Goal: Register for event/course

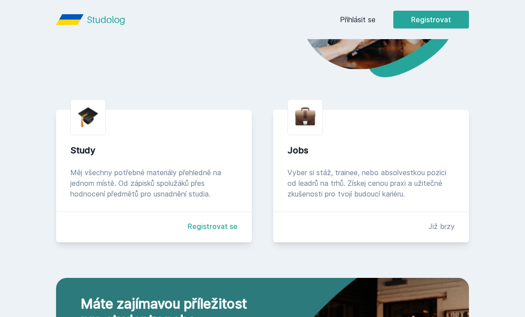
scroll to position [152, 0]
click at [205, 232] on link "Registrovat se" at bounding box center [213, 226] width 50 height 11
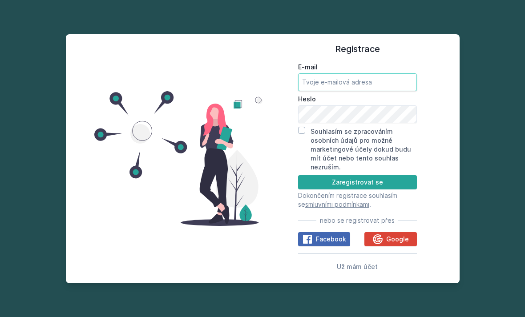
click at [395, 91] on input "E-mail" at bounding box center [357, 82] width 119 height 18
type input "[EMAIL_ADDRESS][DOMAIN_NAME]"
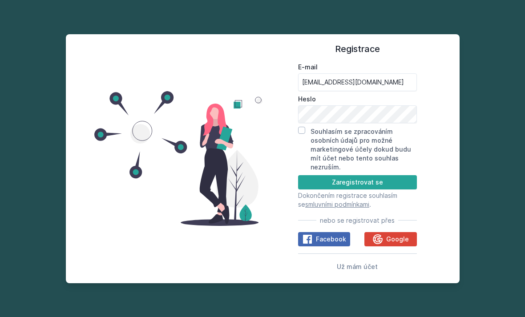
click at [294, 148] on div "Registrace E-mail [EMAIL_ADDRESS][DOMAIN_NAME] Heslo Souhlasím se zpracováním o…" at bounding box center [357, 159] width 190 height 228
click at [301, 134] on input "Souhlasím se zpracováním osobních údajů pro možné marketingové účely dokud budu…" at bounding box center [301, 130] width 7 height 7
checkbox input "true"
click at [400, 189] on button "Zaregistrovat se" at bounding box center [357, 182] width 119 height 14
click at [392, 189] on button "Zaregistrovat se" at bounding box center [357, 182] width 119 height 14
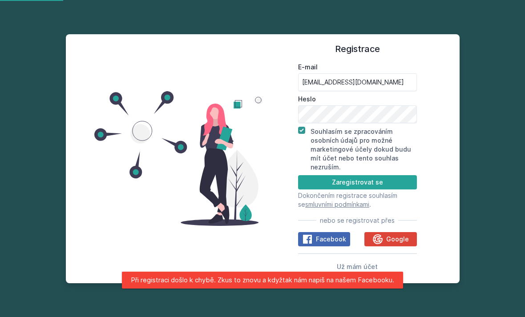
scroll to position [16, 0]
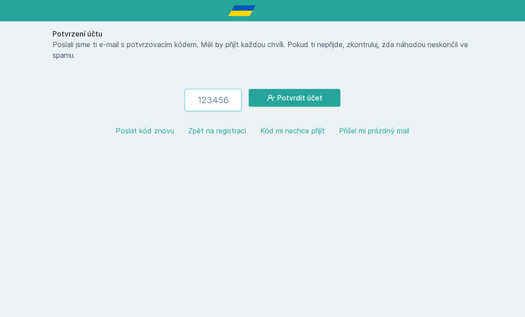
click at [202, 104] on input "number" at bounding box center [213, 100] width 57 height 22
click at [217, 103] on input "number" at bounding box center [213, 100] width 57 height 22
click at [213, 99] on input "number" at bounding box center [213, 100] width 57 height 22
click at [223, 104] on input "number" at bounding box center [213, 100] width 57 height 22
paste input "669582"
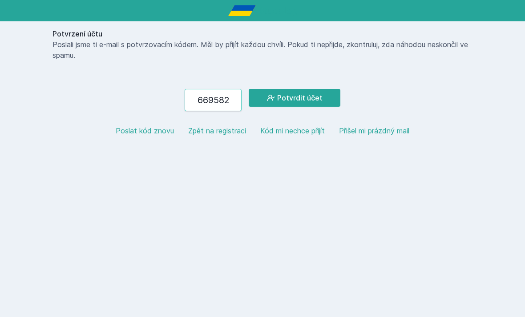
type input "669582"
click at [319, 92] on button "Potvrdit účet" at bounding box center [295, 98] width 92 height 18
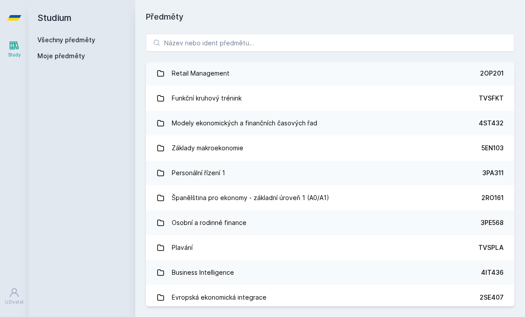
scroll to position [1836, 0]
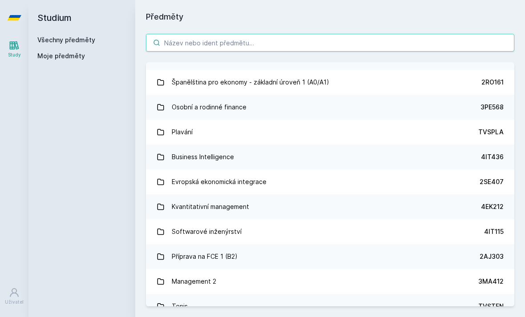
click at [434, 47] on input "search" at bounding box center [330, 43] width 368 height 18
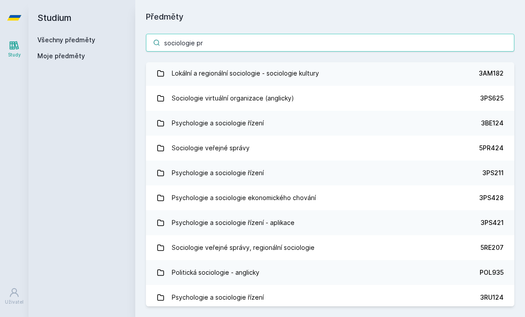
scroll to position [0, 0]
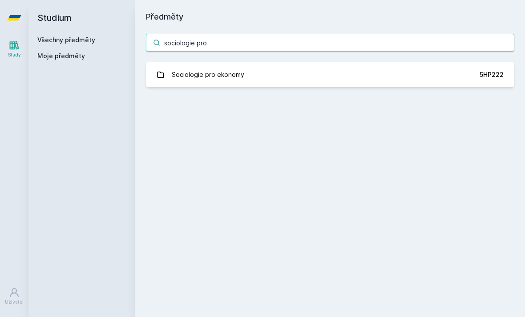
type input "sociologie pro"
click at [407, 77] on link "Sociologie pro ekonomy 5HP222" at bounding box center [330, 74] width 368 height 25
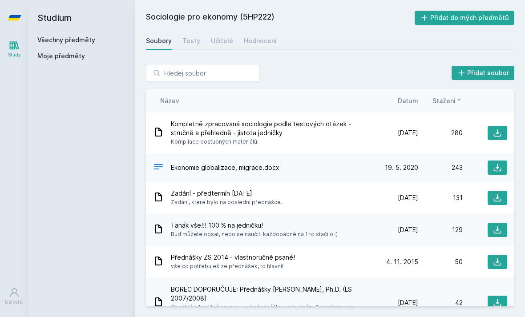
click at [331, 126] on span "Kompletně zpracovaná sociologie podle testových otázek - stručně a přehledně - …" at bounding box center [270, 129] width 199 height 18
click at [362, 138] on span "Kompilace dostupných materiálů." at bounding box center [270, 141] width 199 height 9
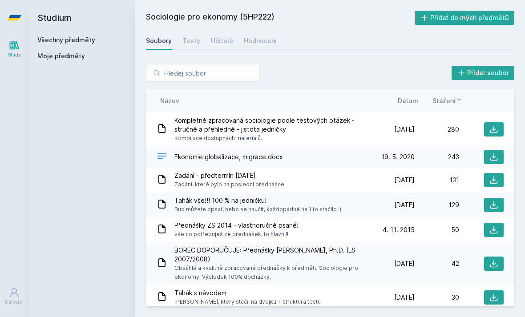
click at [333, 129] on span "Kompletně zpracovaná sociologie podle testových otázek - stručně a přehledně - …" at bounding box center [270, 125] width 192 height 18
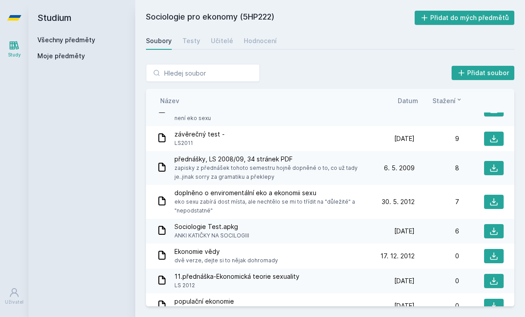
scroll to position [334, 0]
click at [437, 252] on div "0" at bounding box center [437, 256] width 44 height 9
click at [434, 227] on div "6" at bounding box center [437, 231] width 44 height 9
click at [494, 227] on icon at bounding box center [493, 231] width 9 height 9
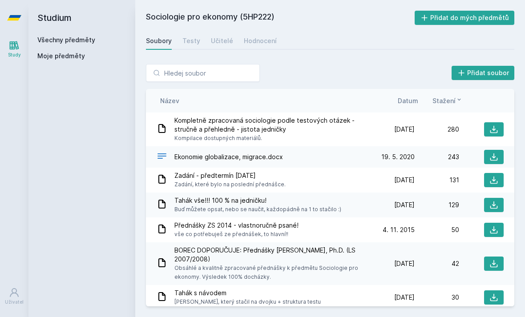
scroll to position [0, 0]
click at [490, 198] on button at bounding box center [494, 205] width 20 height 14
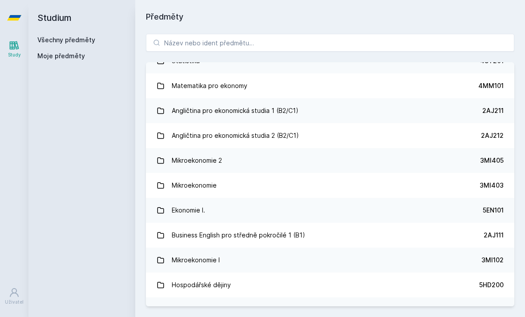
scroll to position [43, 0]
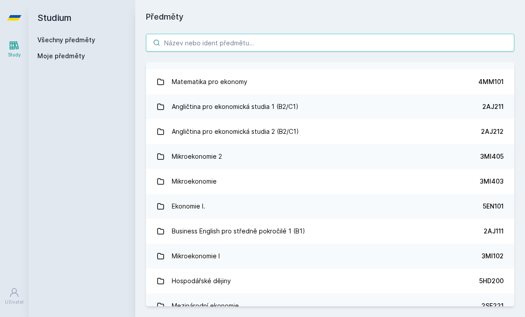
click at [182, 44] on input "search" at bounding box center [330, 43] width 368 height 18
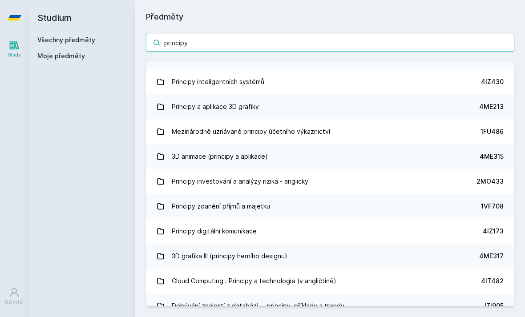
scroll to position [26, 0]
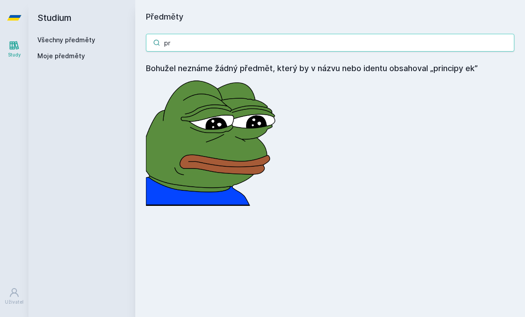
type input "p"
